Goal: Task Accomplishment & Management: Complete application form

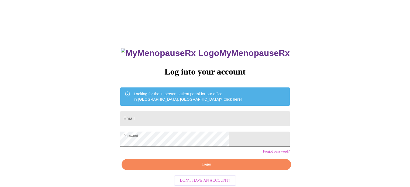
click at [172, 116] on input "Email" at bounding box center [204, 118] width 169 height 15
type input "[EMAIL_ADDRESS][DOMAIN_NAME]"
click at [198, 168] on span "Login" at bounding box center [206, 164] width 157 height 7
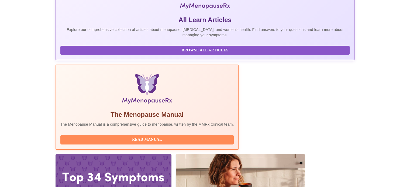
scroll to position [104, 0]
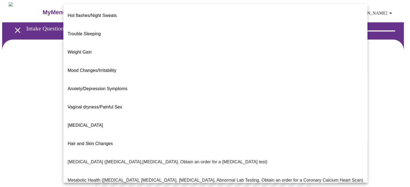
click at [256, 112] on body "MyMenopauseRx Appointments Messaging Labs Uploads Medications Community Refer a…" at bounding box center [205, 164] width 406 height 324
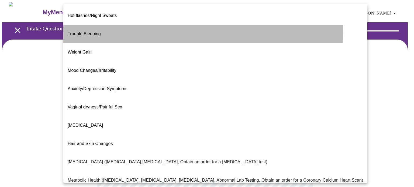
click at [97, 32] on span "Trouble Sleeping" at bounding box center [84, 34] width 33 height 5
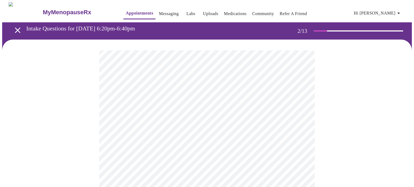
click at [299, 113] on body "MyMenopauseRx Appointments Messaging Labs Uploads Medications Community Refer a…" at bounding box center [207, 162] width 410 height 320
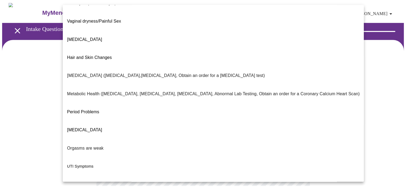
scroll to position [92, 0]
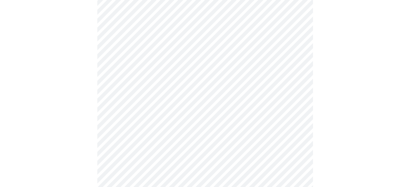
scroll to position [89, 0]
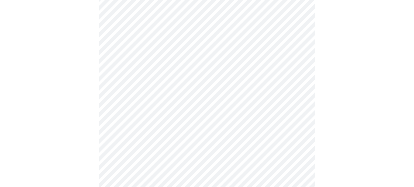
click at [298, 76] on body "MyMenopauseRx Appointments Messaging Labs Uploads Medications Community Refer a…" at bounding box center [207, 73] width 410 height 320
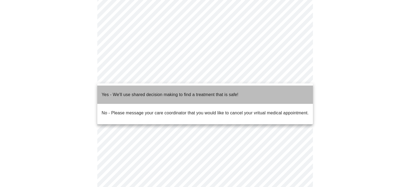
click at [261, 93] on li "Yes - We'll use shared decision making to find a treatment that is safe!" at bounding box center [205, 95] width 216 height 18
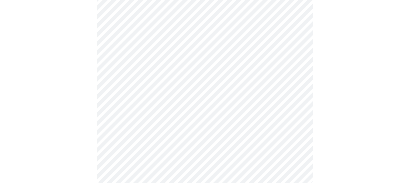
scroll to position [130, 0]
click at [341, 97] on div at bounding box center [205, 50] width 406 height 280
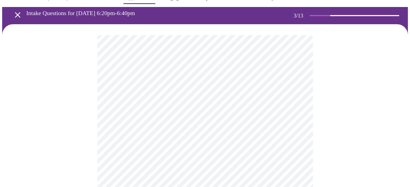
scroll to position [39, 0]
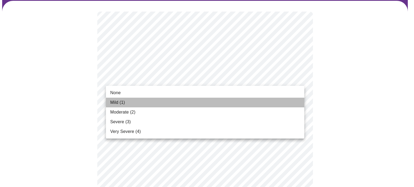
click at [125, 104] on span "Mild (1)" at bounding box center [117, 102] width 15 height 6
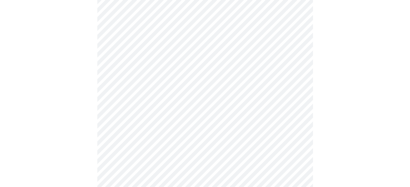
scroll to position [97, 0]
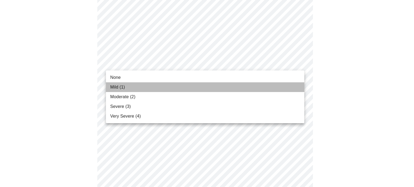
click at [122, 87] on span "Mild (1)" at bounding box center [117, 87] width 15 height 6
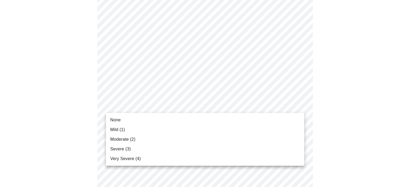
click at [127, 143] on li "Moderate (2)" at bounding box center [205, 140] width 198 height 10
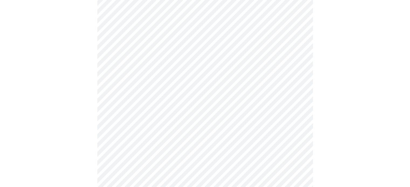
scroll to position [157, 0]
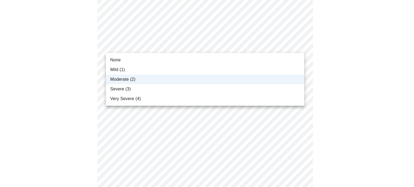
click at [124, 88] on span "Severe (3)" at bounding box center [120, 89] width 20 height 6
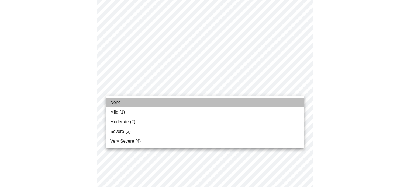
click at [121, 105] on li "None" at bounding box center [205, 103] width 198 height 10
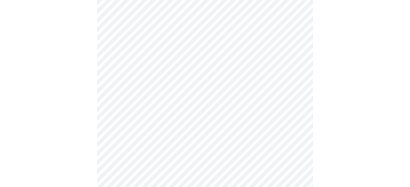
click at [295, 125] on body "MyMenopauseRx Appointments Messaging Labs Uploads Medications Community Refer a…" at bounding box center [205, 188] width 406 height 687
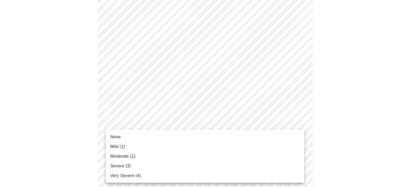
click at [121, 138] on li "None" at bounding box center [205, 137] width 198 height 10
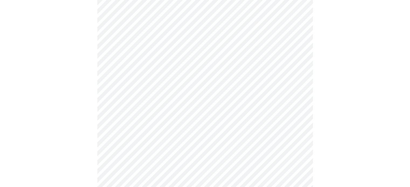
click at [266, 121] on body "MyMenopauseRx Appointments Messaging Labs Uploads Medications Community Refer a…" at bounding box center [205, 184] width 406 height 679
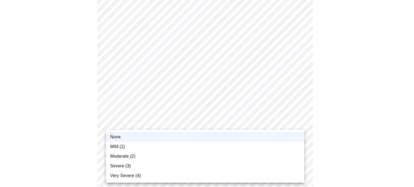
click at [120, 148] on span "Mild (1)" at bounding box center [117, 147] width 15 height 6
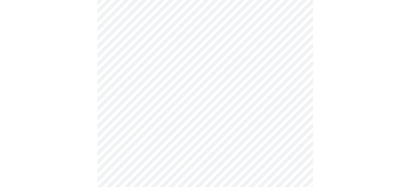
click at [196, 89] on body "MyMenopauseRx Appointments Messaging Labs Uploads Medications Community Refer a…" at bounding box center [205, 184] width 406 height 679
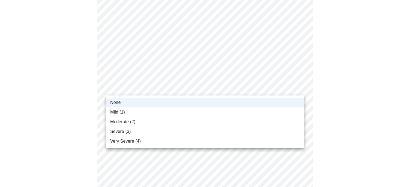
click at [119, 110] on span "Mild (1)" at bounding box center [117, 112] width 15 height 6
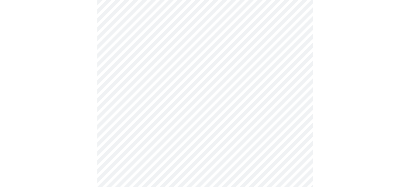
scroll to position [213, 0]
click at [285, 102] on body "MyMenopauseRx Appointments Messaging Labs Uploads Medications Community Refer a…" at bounding box center [205, 128] width 406 height 679
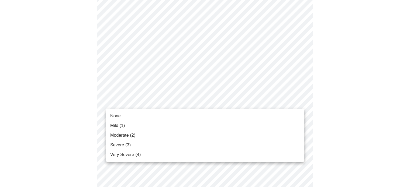
click at [113, 125] on span "Mild (1)" at bounding box center [117, 126] width 15 height 6
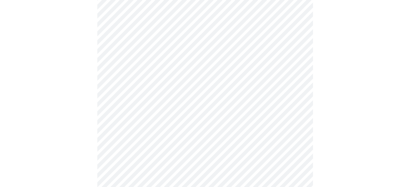
scroll to position [288, 0]
click at [249, 71] on body "MyMenopauseRx Appointments Messaging Labs Uploads Medications Community Refer a…" at bounding box center [205, 49] width 406 height 671
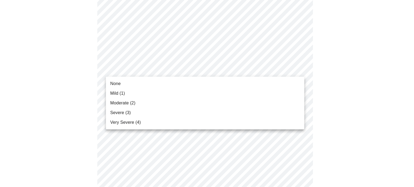
click at [119, 94] on span "Mild (1)" at bounding box center [117, 93] width 15 height 6
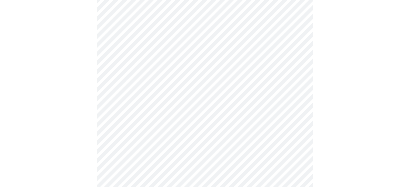
scroll to position [339, 0]
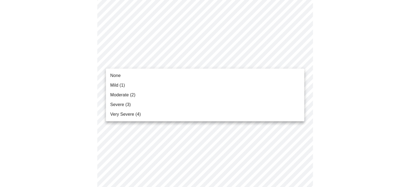
click at [122, 88] on span "Mild (1)" at bounding box center [117, 85] width 15 height 6
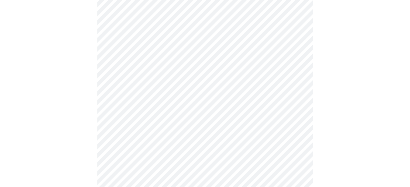
scroll to position [368, 0]
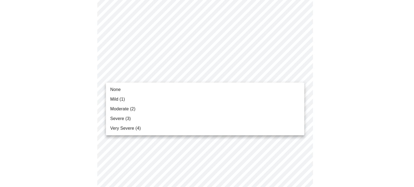
click at [118, 88] on span "None" at bounding box center [115, 90] width 11 height 6
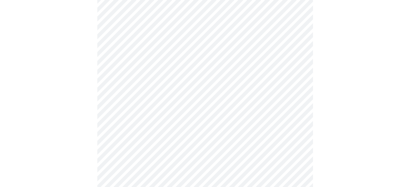
scroll to position [400, 0]
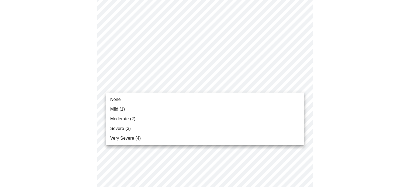
click at [120, 108] on span "Mild (1)" at bounding box center [117, 109] width 15 height 6
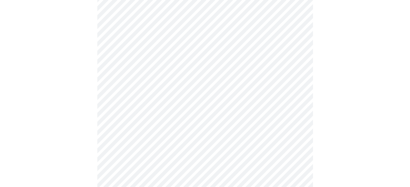
scroll to position [422, 0]
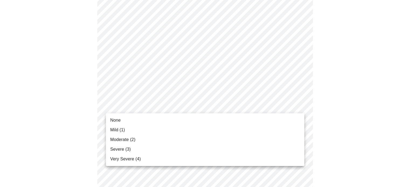
click at [119, 140] on span "Moderate (2)" at bounding box center [122, 140] width 25 height 6
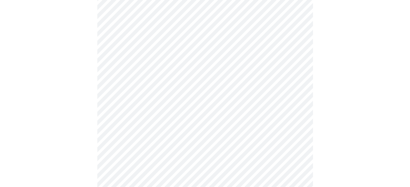
scroll to position [251, 0]
click at [181, 61] on body "MyMenopauseRx Appointments Messaging Labs Uploads Medications Community Refer a…" at bounding box center [205, 6] width 406 height 510
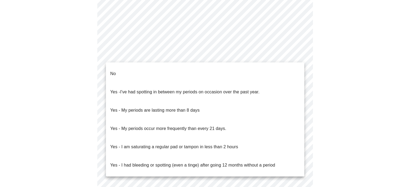
click at [111, 71] on p "No" at bounding box center [113, 74] width 6 height 6
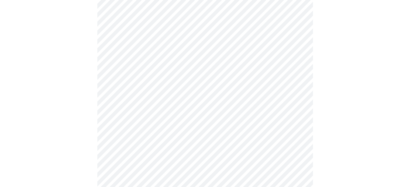
click at [201, 97] on body "MyMenopauseRx Appointments Messaging Labs Uploads Medications Community Refer a…" at bounding box center [205, 4] width 406 height 506
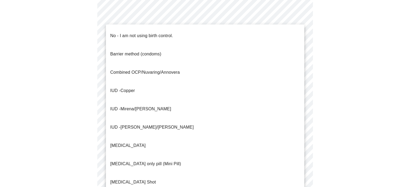
click at [133, 34] on p "No - I am not using birth control." at bounding box center [141, 36] width 63 height 6
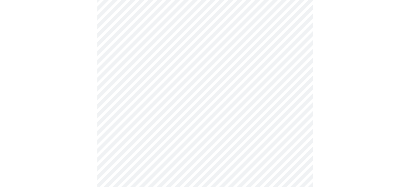
scroll to position [308, 0]
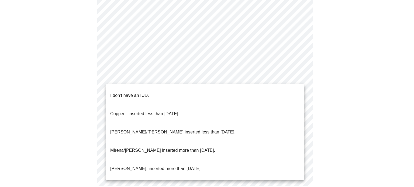
click at [135, 92] on p "I don't have an IUD." at bounding box center [129, 95] width 39 height 6
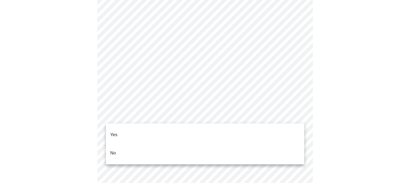
click at [117, 132] on p "Yes" at bounding box center [113, 135] width 7 height 6
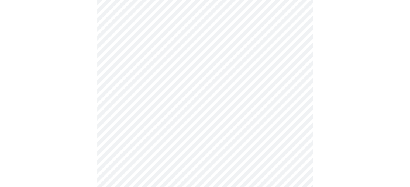
scroll to position [113, 0]
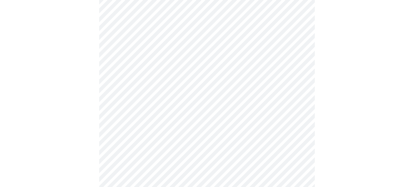
click at [274, 75] on body "MyMenopauseRx Appointments Messaging Labs Uploads Medications Community Refer a…" at bounding box center [207, 88] width 410 height 398
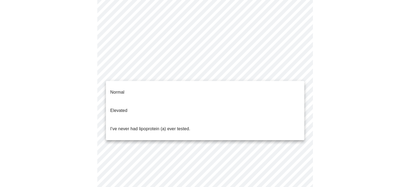
click at [203, 120] on li "I've never had lipoprotein (a) ever tested." at bounding box center [205, 129] width 198 height 18
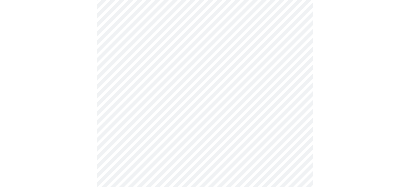
scroll to position [145, 0]
click at [322, 87] on div at bounding box center [205, 74] width 406 height 358
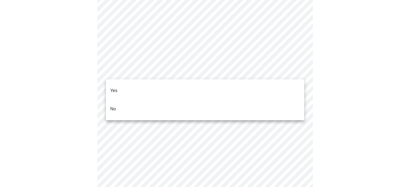
click at [114, 105] on span "No" at bounding box center [113, 109] width 6 height 15
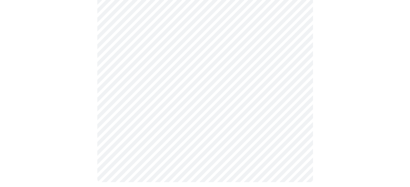
scroll to position [508, 0]
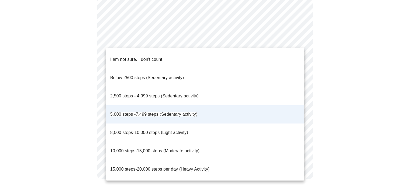
click at [193, 124] on li "8,000 steps-10,000 steps (Light activity)" at bounding box center [205, 133] width 198 height 18
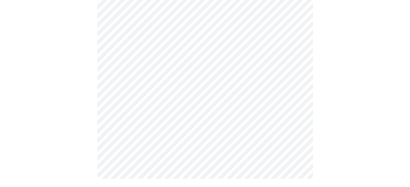
click at [188, 100] on span "8,000 steps-10,000 steps (Light activity)" at bounding box center [163, 96] width 58 height 9
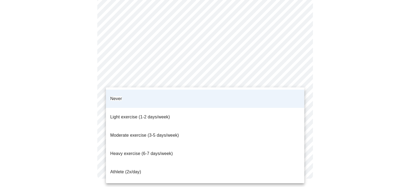
click at [172, 110] on li "Light exercise (1-2 days/week)" at bounding box center [205, 117] width 198 height 18
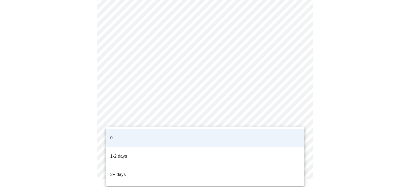
click at [298, 117] on div at bounding box center [207, 93] width 414 height 187
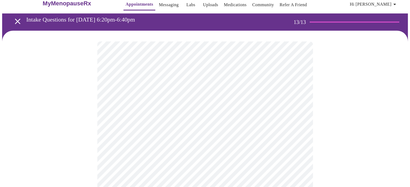
scroll to position [27, 0]
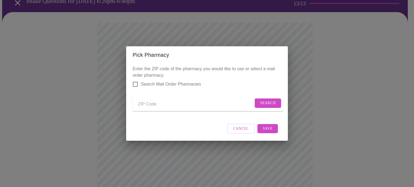
click at [178, 102] on input "Send a message to your care team" at bounding box center [195, 104] width 115 height 9
type input "60"
click at [246, 134] on button "Cancel" at bounding box center [240, 129] width 27 height 11
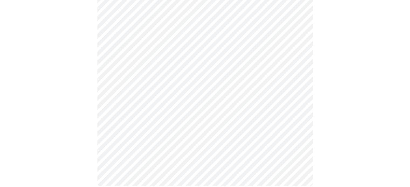
scroll to position [335, 0]
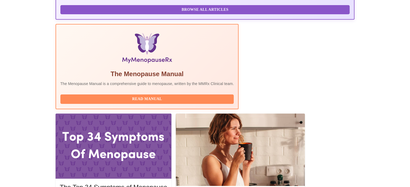
scroll to position [149, 0]
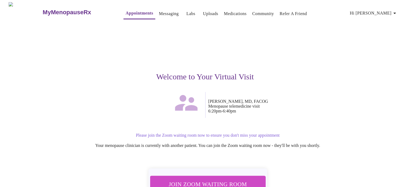
click at [209, 180] on span "Join Zoom Waiting Room" at bounding box center [207, 185] width 101 height 10
